Goal: Task Accomplishment & Management: Use online tool/utility

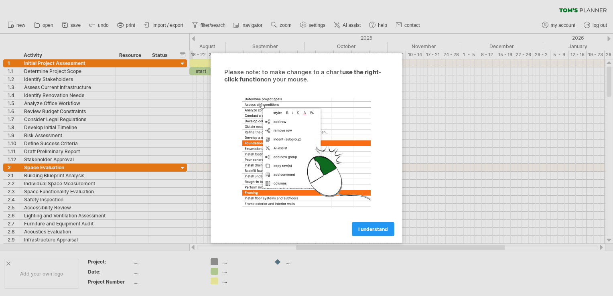
click at [433, 146] on div at bounding box center [306, 148] width 613 height 296
click at [388, 234] on link "I understand" at bounding box center [373, 229] width 43 height 14
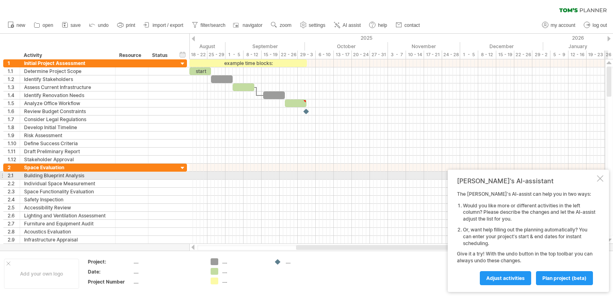
click at [600, 178] on div at bounding box center [600, 178] width 6 height 6
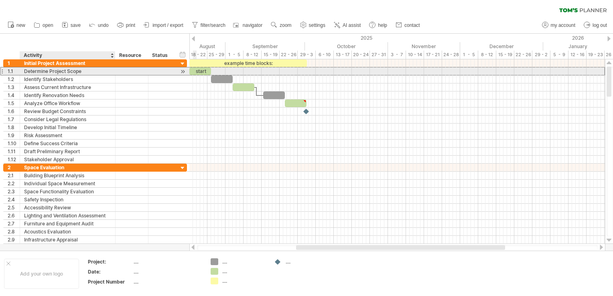
click at [71, 69] on div "Determine Project Scope" at bounding box center [67, 71] width 87 height 8
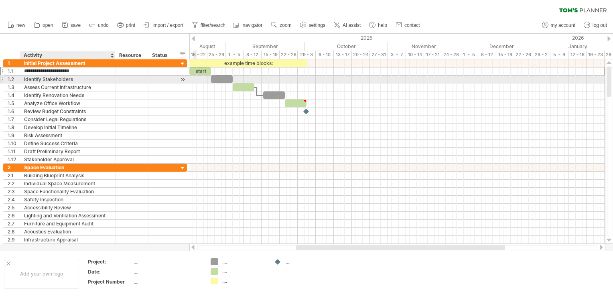
drag, startPoint x: 90, startPoint y: 70, endPoint x: 32, endPoint y: 76, distance: 58.1
click at [32, 76] on div "**********" at bounding box center [95, 111] width 184 height 104
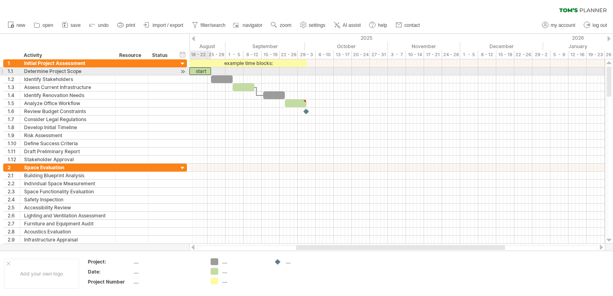
click at [199, 70] on div "start" at bounding box center [200, 71] width 22 height 8
click at [208, 69] on div "*****" at bounding box center [202, 71] width 22 height 8
click at [194, 68] on div "*****" at bounding box center [202, 71] width 22 height 8
click at [181, 71] on div at bounding box center [183, 71] width 8 height 8
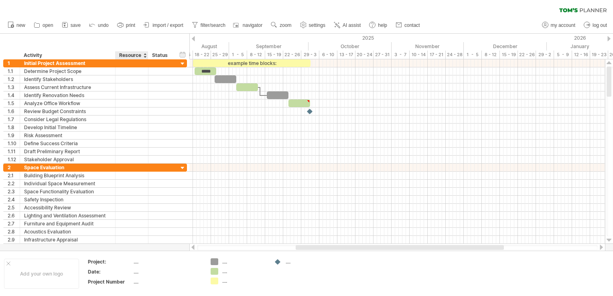
click at [144, 57] on div at bounding box center [144, 55] width 3 height 8
click at [143, 55] on div "Resource" at bounding box center [131, 55] width 24 height 8
click at [172, 55] on div at bounding box center [170, 55] width 3 height 8
click at [183, 54] on div "hide start/end/duration show start/end/duration" at bounding box center [183, 54] width 8 height 8
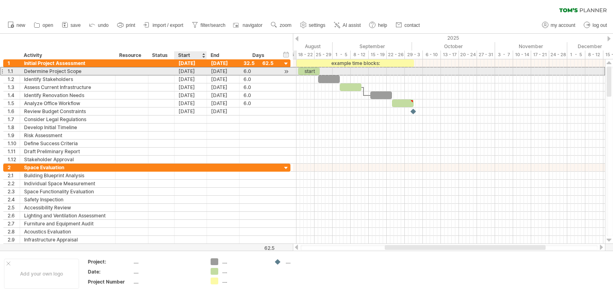
click at [193, 73] on div "[DATE]" at bounding box center [191, 71] width 33 height 8
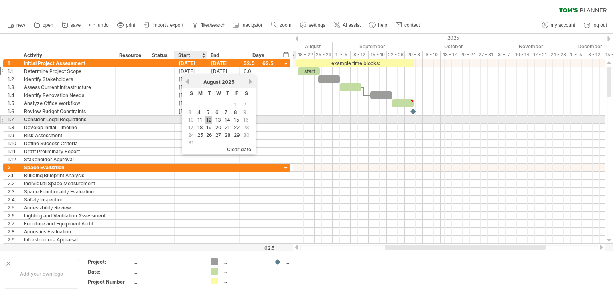
click at [208, 118] on link "12" at bounding box center [208, 120] width 7 height 8
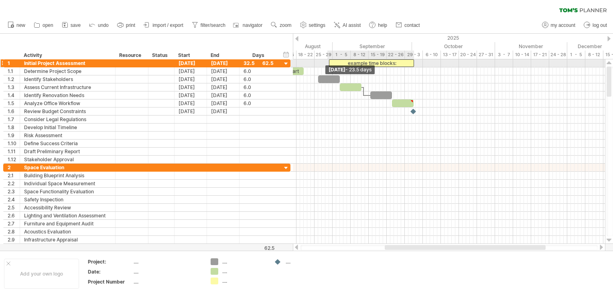
drag, startPoint x: 295, startPoint y: 63, endPoint x: 327, endPoint y: 63, distance: 31.7
click at [327, 63] on div "example time blocks: start [DATE] [DATE] - 23.5 days" at bounding box center [449, 151] width 312 height 185
click at [295, 63] on div at bounding box center [449, 63] width 312 height 8
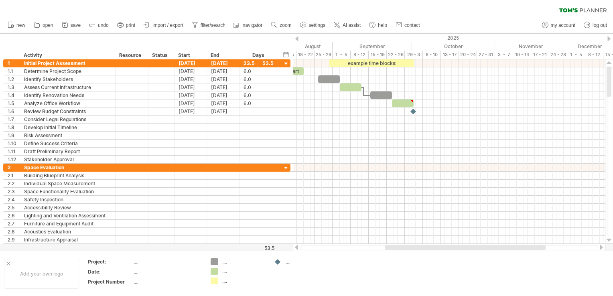
click at [295, 39] on div at bounding box center [296, 38] width 3 height 5
